Goal: Information Seeking & Learning: Learn about a topic

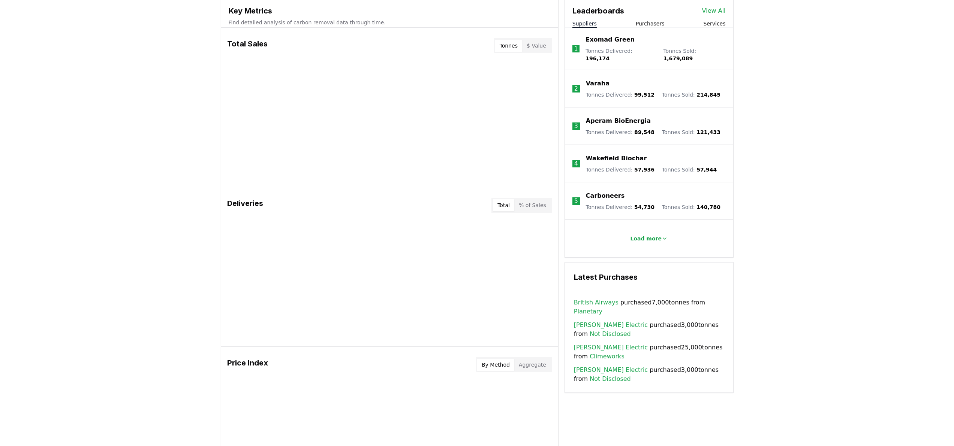
scroll to position [210, 0]
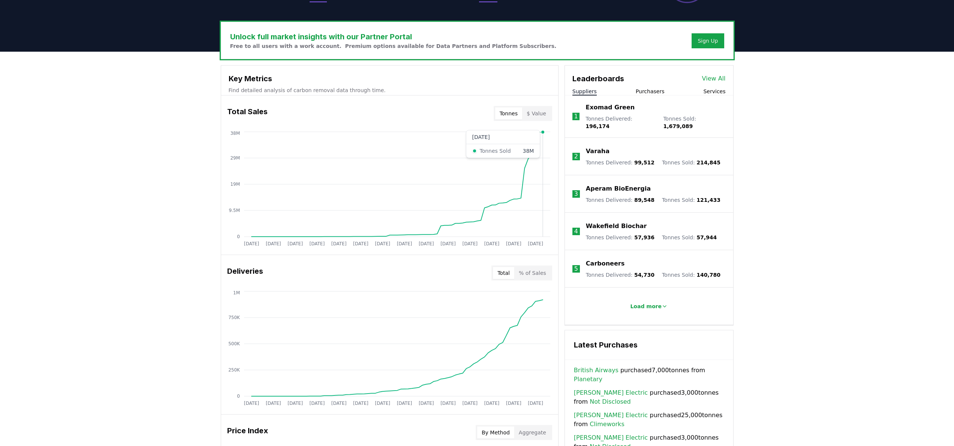
drag, startPoint x: 732, startPoint y: 245, endPoint x: 543, endPoint y: 209, distance: 192.3
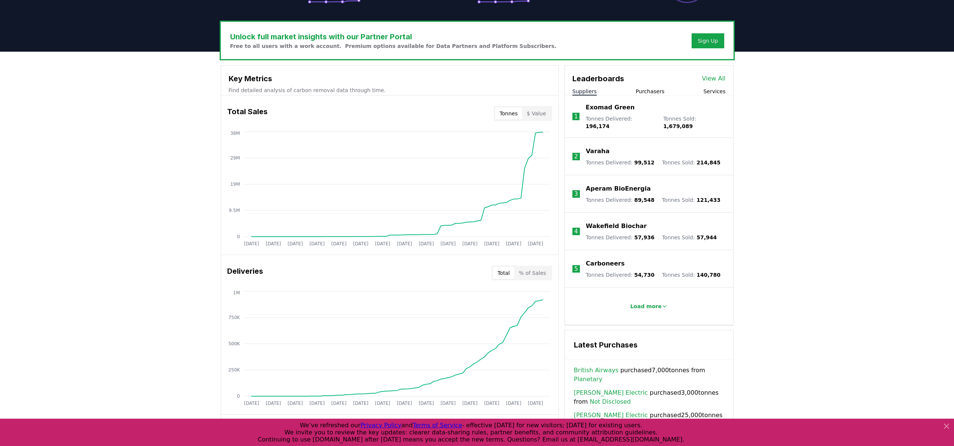
drag, startPoint x: 645, startPoint y: 184, endPoint x: 550, endPoint y: 183, distance: 95.6
click at [550, 183] on div "Key Metrics Find detailed analysis of carbon removal data through time. Total S…" at bounding box center [477, 343] width 513 height 556
click at [668, 175] on li "3 Aperam BioEnergia Tonnes Delivered : 89,548 Tonnes Sold : 121,433" at bounding box center [649, 193] width 168 height 37
click at [623, 184] on p "Aperam BioEnergia" at bounding box center [618, 188] width 65 height 9
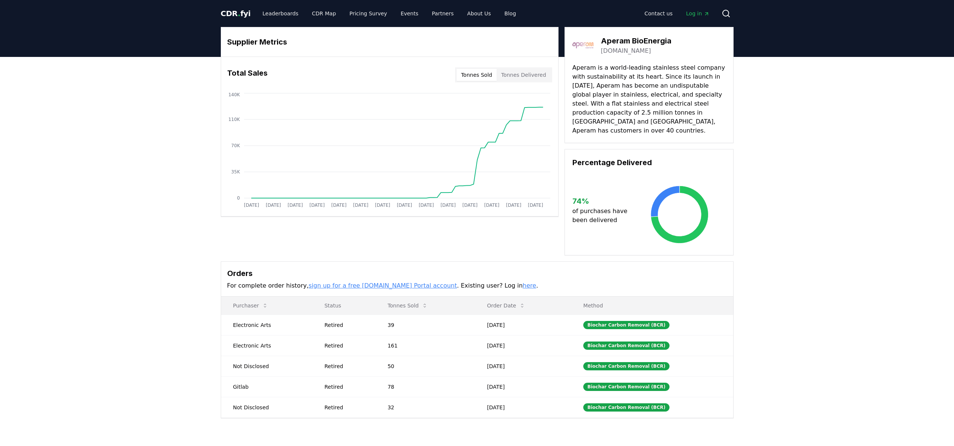
drag, startPoint x: 287, startPoint y: 335, endPoint x: 209, endPoint y: 309, distance: 81.9
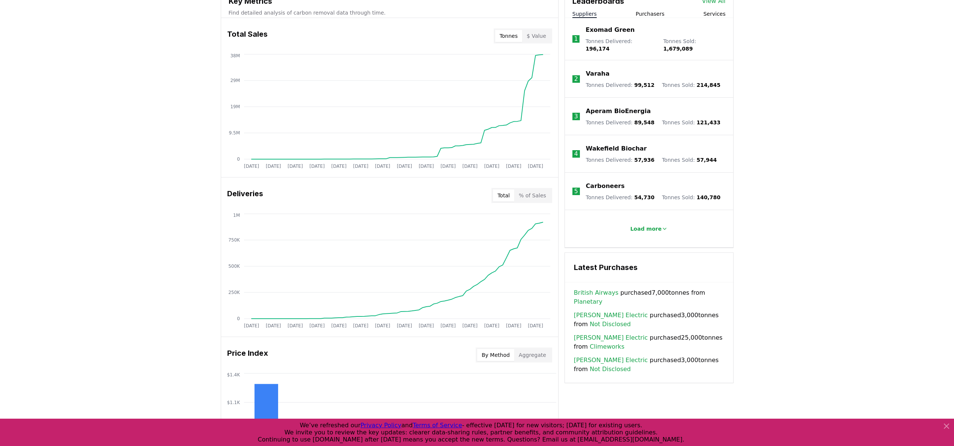
scroll to position [323, 0]
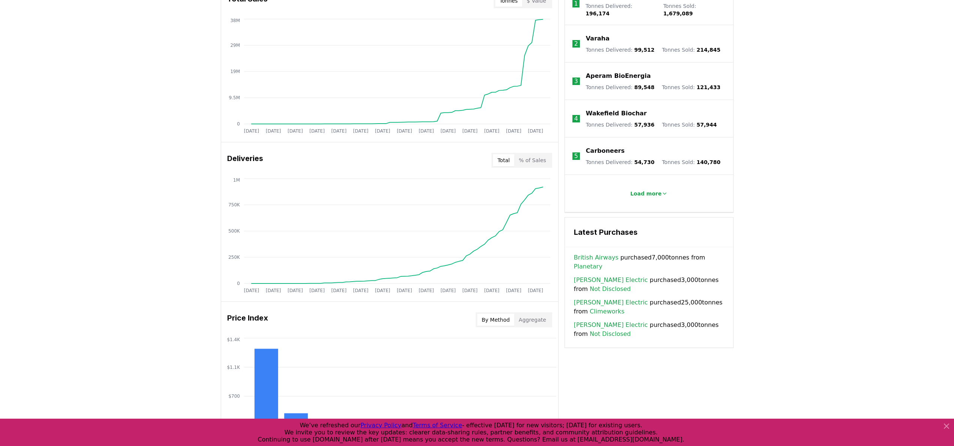
click at [606, 147] on p "Carboneers" at bounding box center [605, 151] width 39 height 9
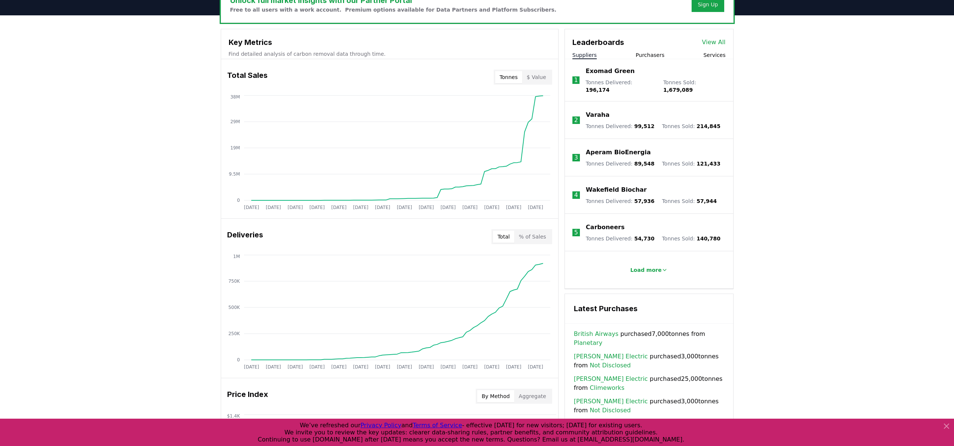
scroll to position [201, 0]
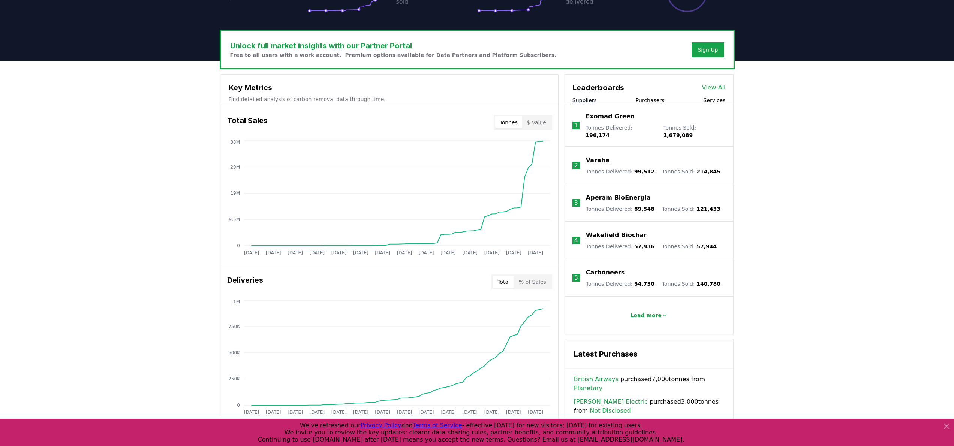
click at [616, 233] on p "Wakefield Biochar" at bounding box center [616, 235] width 61 height 9
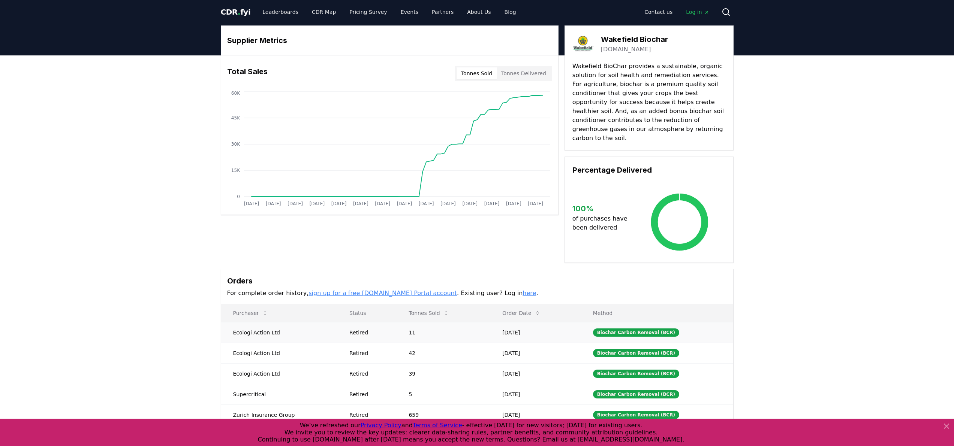
scroll to position [64, 0]
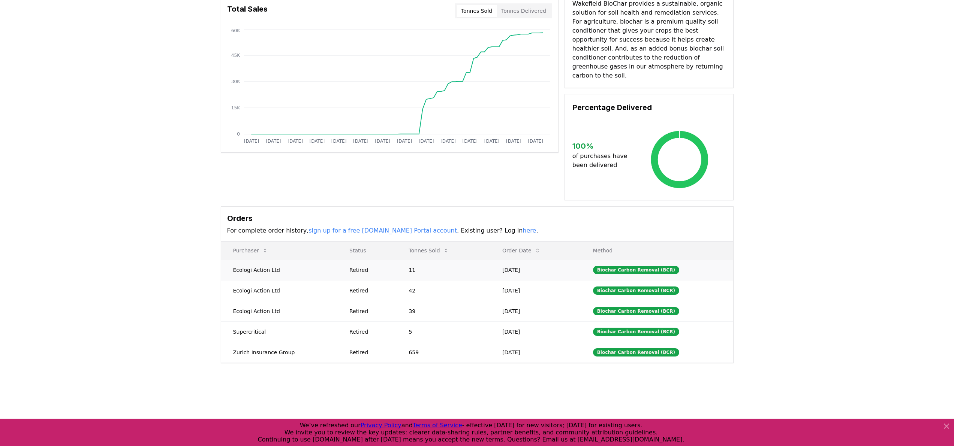
click at [251, 261] on td "Ecologi Action Ltd" at bounding box center [279, 270] width 117 height 21
copy td "Ecologi Action Ltd"
click at [244, 325] on td "Supercritical" at bounding box center [279, 332] width 117 height 21
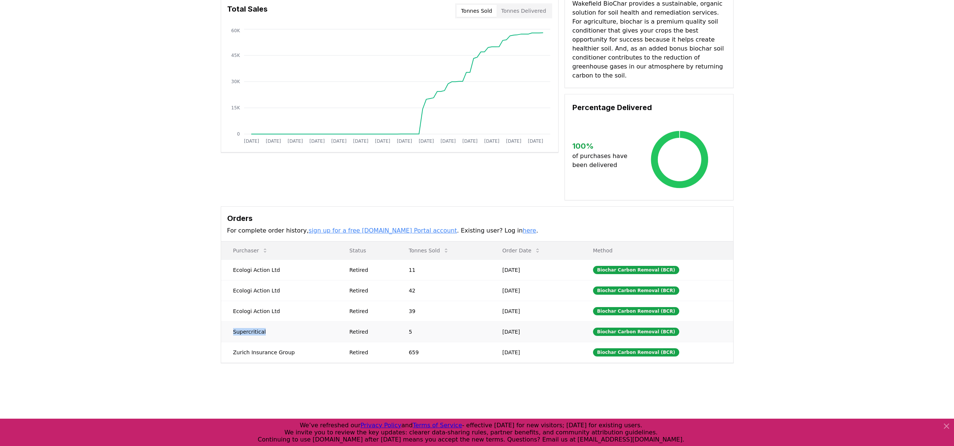
click at [244, 325] on td "Supercritical" at bounding box center [279, 332] width 117 height 21
click at [259, 301] on td "Ecologi Action Ltd" at bounding box center [279, 311] width 117 height 21
click at [254, 301] on td "Ecologi Action Ltd" at bounding box center [279, 311] width 117 height 21
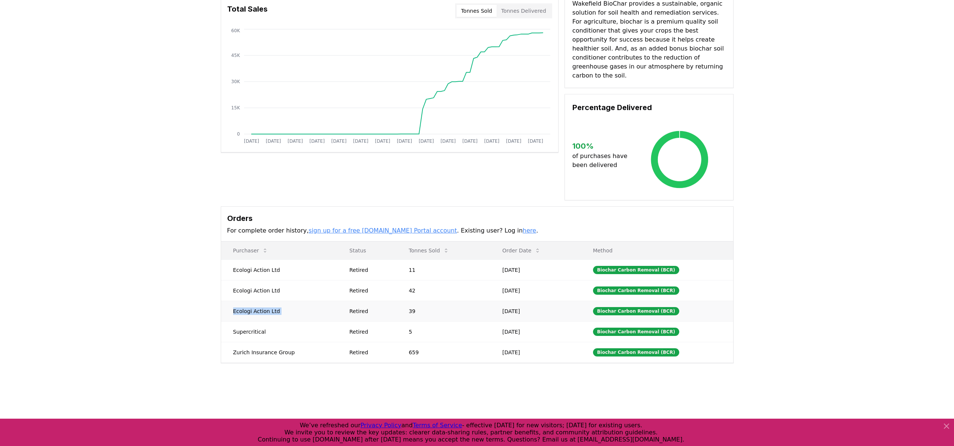
click at [254, 301] on td "Ecologi Action Ltd" at bounding box center [279, 311] width 117 height 21
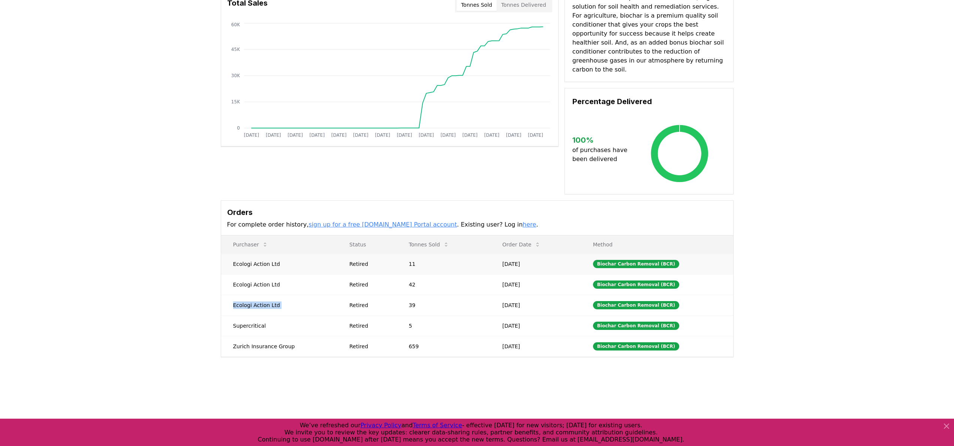
scroll to position [90, 0]
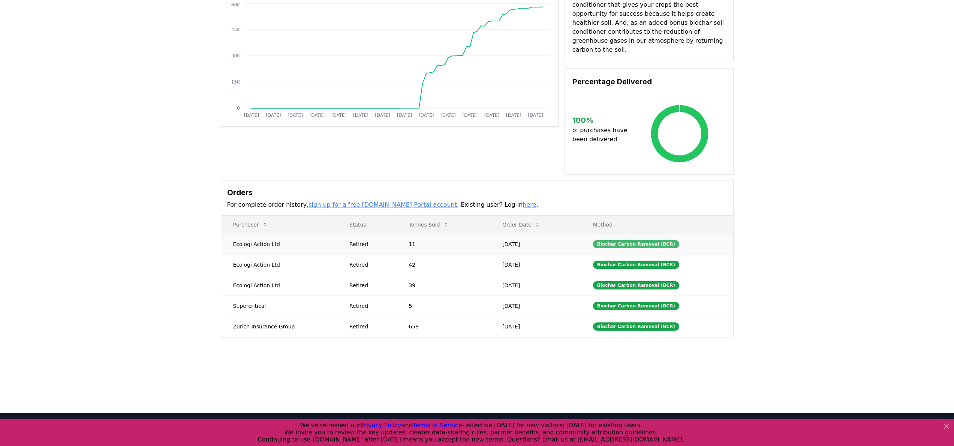
click at [620, 240] on div "Biochar Carbon Removal (BCR)" at bounding box center [636, 244] width 86 height 8
click at [242, 234] on td "Ecologi Action Ltd" at bounding box center [279, 244] width 117 height 21
copy td "Ecologi Action Ltd"
